Goal: Information Seeking & Learning: Learn about a topic

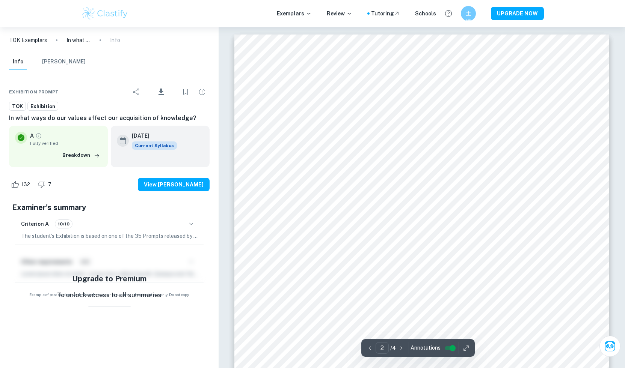
scroll to position [846, 0]
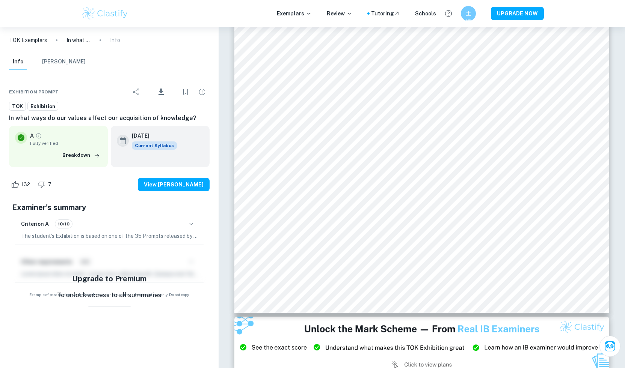
click at [95, 12] on img at bounding box center [105, 13] width 48 height 15
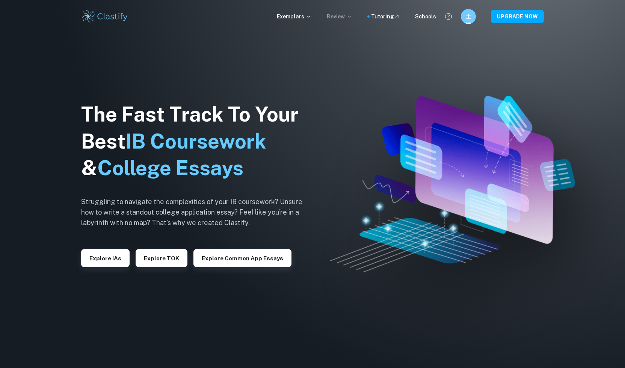
click at [333, 17] on p "Review" at bounding box center [340, 16] width 26 height 8
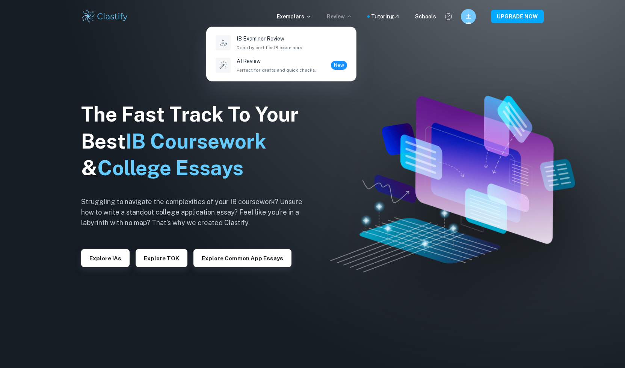
click at [311, 16] on div at bounding box center [312, 184] width 625 height 368
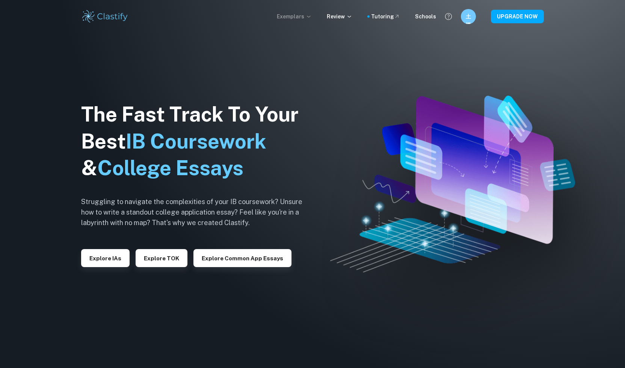
click at [306, 16] on p "Exemplars" at bounding box center [294, 16] width 35 height 8
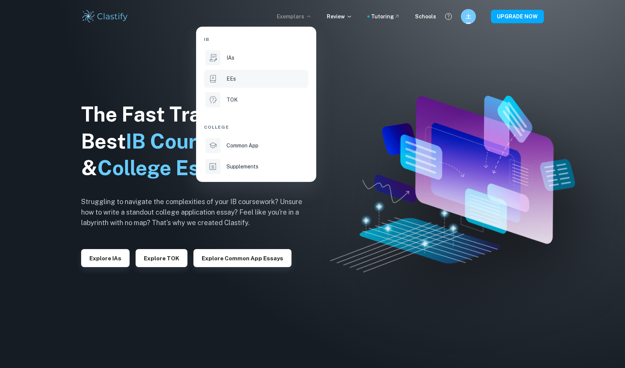
click at [278, 77] on div "EEs" at bounding box center [266, 79] width 80 height 8
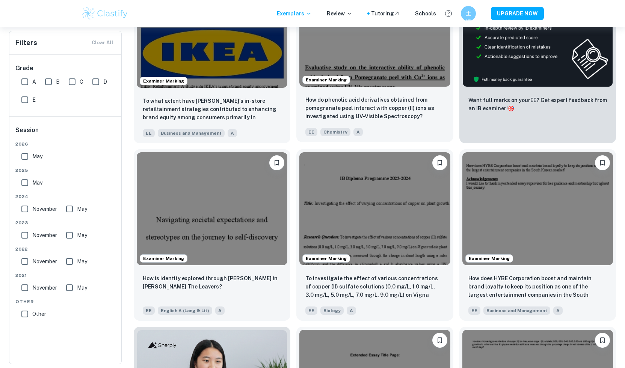
scroll to position [228, 0]
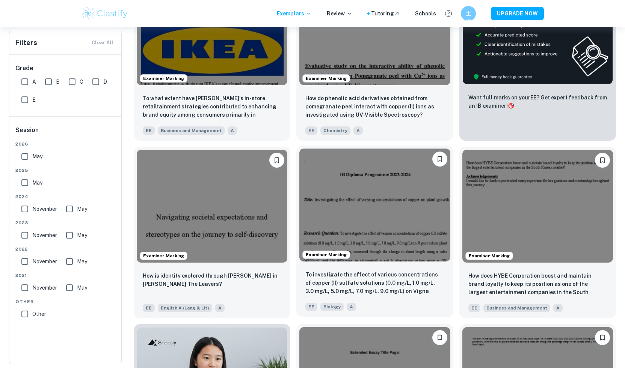
click at [346, 227] on img at bounding box center [374, 205] width 151 height 113
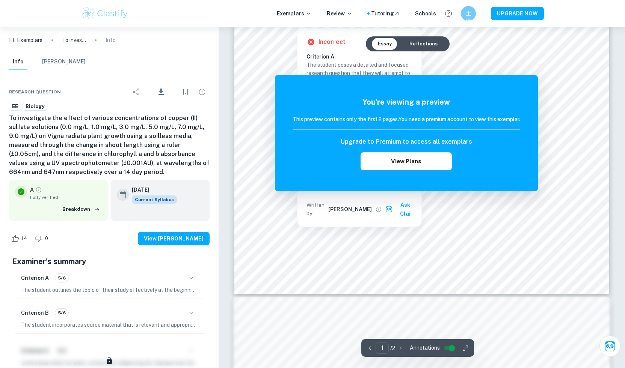
scroll to position [405, 0]
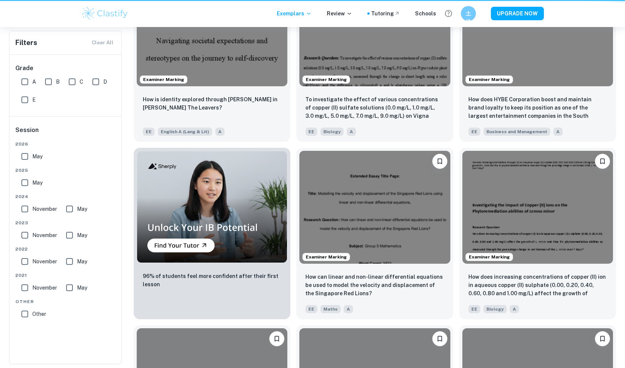
scroll to position [228, 0]
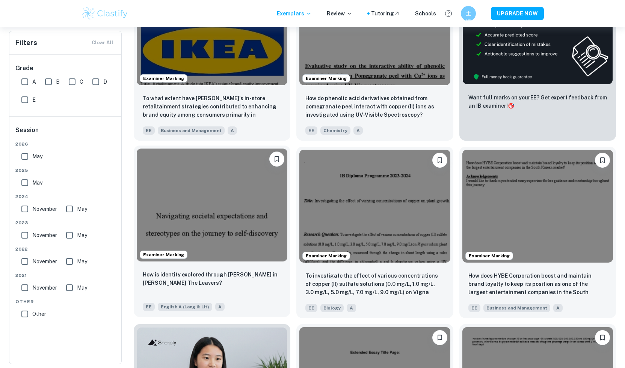
click at [195, 232] on img at bounding box center [212, 205] width 151 height 113
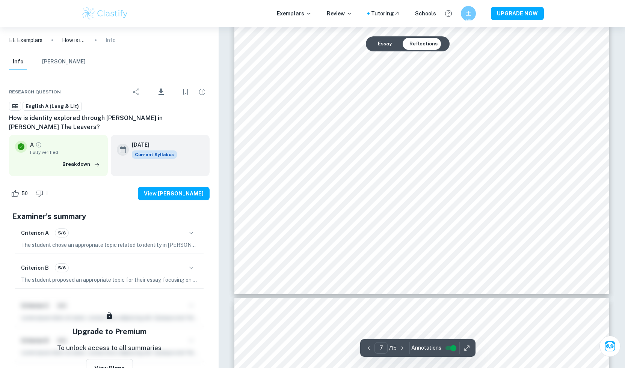
scroll to position [3589, 0]
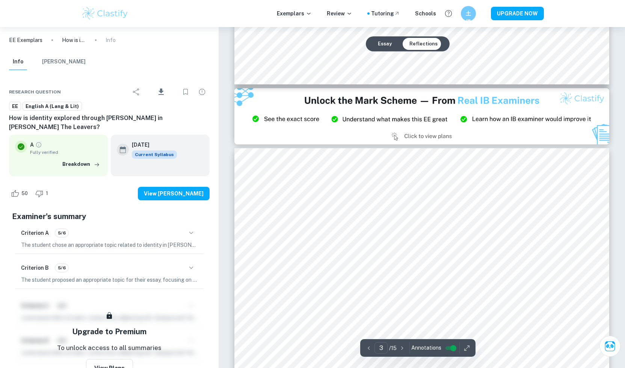
type input "2"
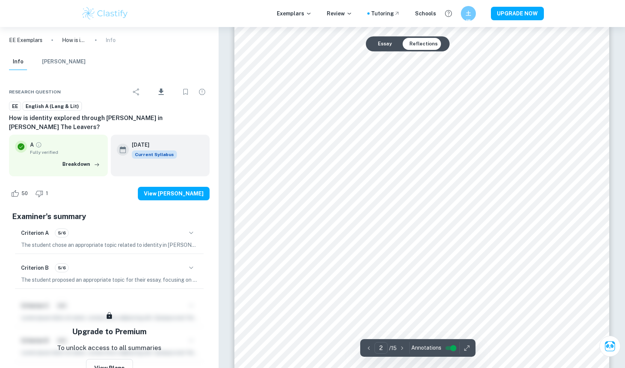
scroll to position [458, 0]
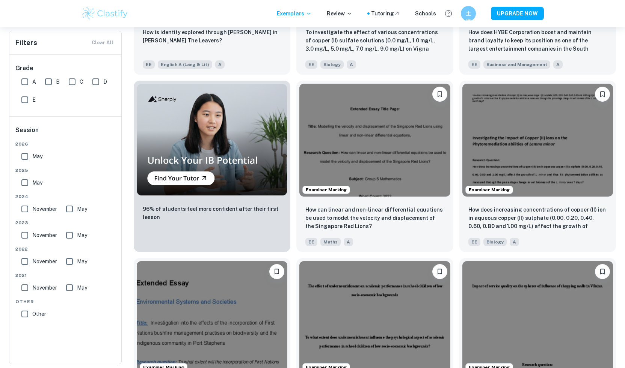
scroll to position [473, 0]
